Goal: Transaction & Acquisition: Purchase product/service

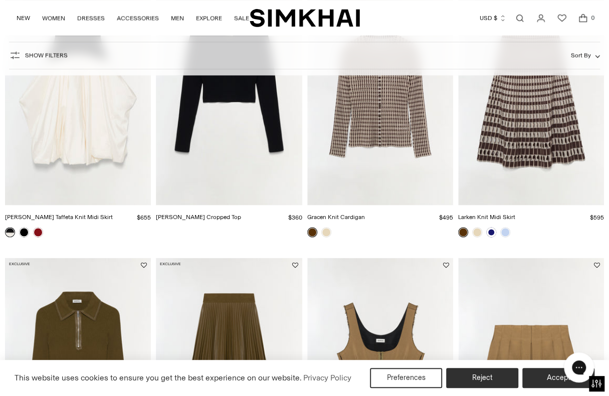
scroll to position [870, 0]
